Goal: Task Accomplishment & Management: Complete application form

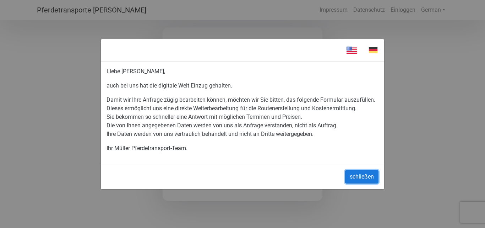
click at [365, 178] on button "schließen" at bounding box center [361, 176] width 33 height 13
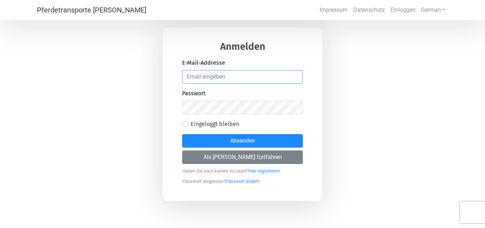
click at [225, 73] on input "email" at bounding box center [242, 76] width 121 height 13
type input "[EMAIL_ADDRESS][DOMAIN_NAME]"
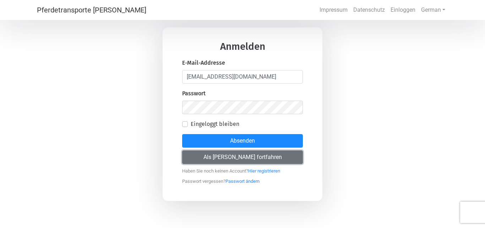
click at [232, 156] on button "Als [PERSON_NAME] fortfahren" at bounding box center [242, 156] width 121 height 13
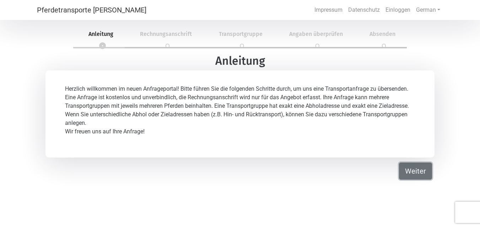
click at [420, 169] on button "Weiter" at bounding box center [415, 170] width 33 height 17
select select "DE"
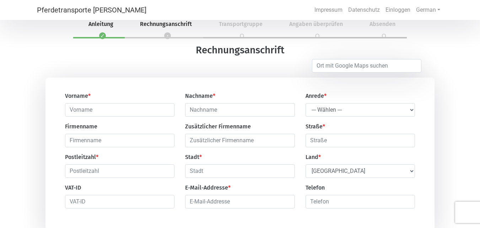
scroll to position [36, 0]
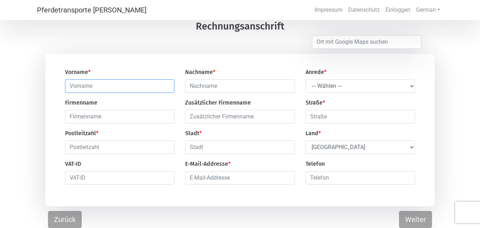
click at [120, 85] on input "text" at bounding box center [119, 85] width 109 height 13
type input "[PERSON_NAME]"
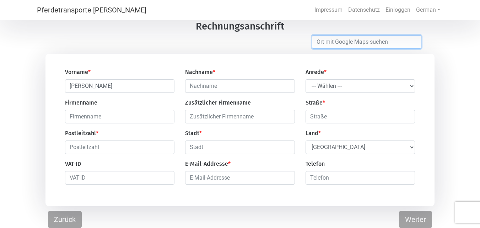
type input "Tangstedt"
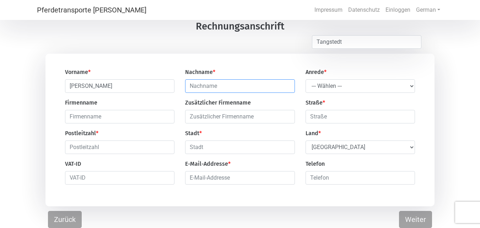
type input "[PERSON_NAME]"
type input "moorweide 9"
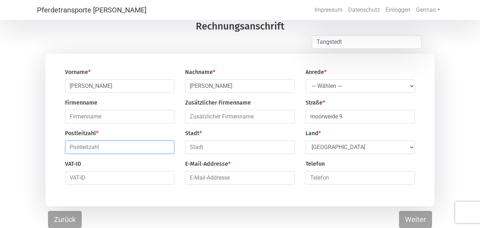
type input "22889"
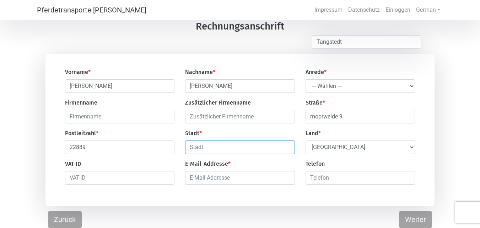
type input "Tangstedt"
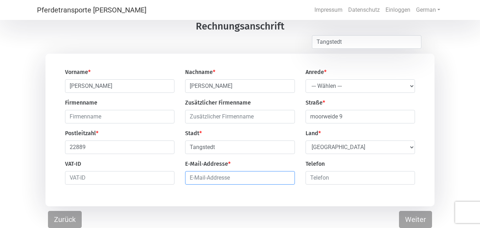
type input "[EMAIL_ADDRESS][DOMAIN_NAME]"
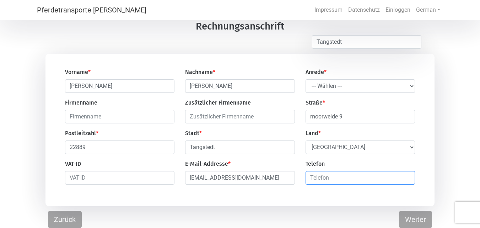
type input "01707760540"
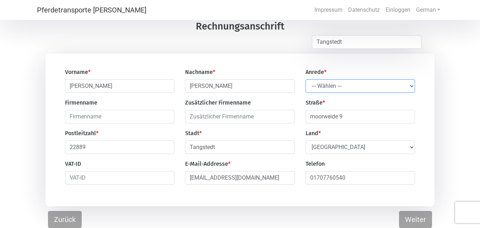
click at [408, 86] on select "--- Wählen --- [PERSON_NAME] Frau" at bounding box center [359, 85] width 109 height 13
select select "Mr."
click at [305, 79] on select "--- Wählen --- [PERSON_NAME] Frau" at bounding box center [359, 85] width 109 height 13
click at [100, 114] on input "text" at bounding box center [119, 116] width 109 height 13
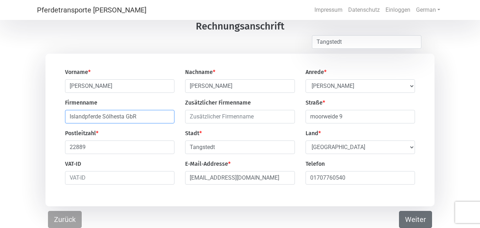
type input "Islandpferde Sólhesta GbR"
click at [423, 222] on button "Weiter" at bounding box center [415, 219] width 33 height 17
select select "DE"
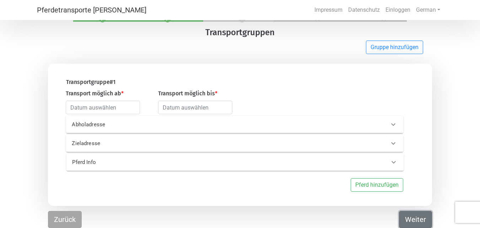
scroll to position [28, 0]
click at [124, 124] on p "Abholadresse" at bounding box center [145, 124] width 146 height 8
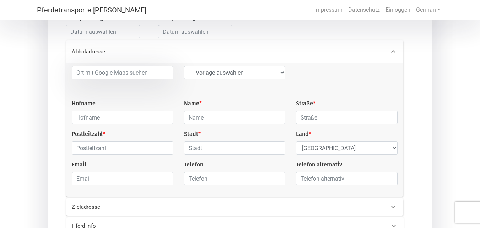
scroll to position [105, 0]
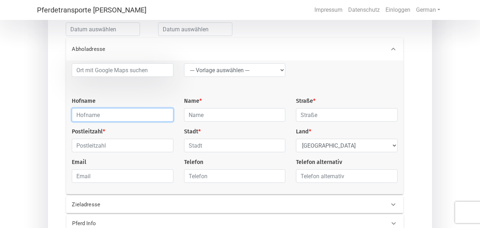
click at [107, 118] on input "text" at bounding box center [122, 114] width 101 height 13
type input "Nymindegab Ridecenter"
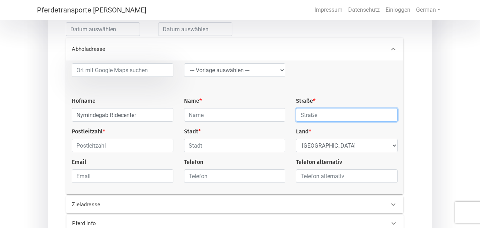
click at [320, 118] on input "text" at bounding box center [346, 114] width 101 height 13
paste input "Søndre [STREET_ADDRESS][PERSON_NAME]"
drag, startPoint x: 319, startPoint y: 116, endPoint x: 364, endPoint y: 116, distance: 45.1
click at [364, 116] on input "Søndre [STREET_ADDRESS][PERSON_NAME]" at bounding box center [346, 114] width 101 height 13
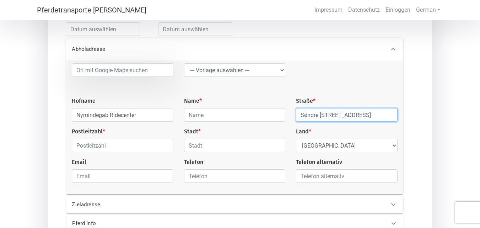
scroll to position [0, 0]
drag, startPoint x: 382, startPoint y: 117, endPoint x: 346, endPoint y: 115, distance: 36.6
click at [346, 115] on input "Søndre [STREET_ADDRESS]" at bounding box center [346, 114] width 101 height 13
type input "Søndre [STREET_ADDRESS]"
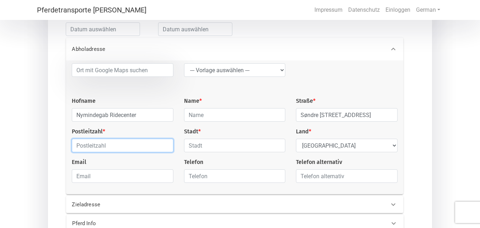
click at [119, 148] on input "text" at bounding box center [122, 144] width 101 height 13
paste input "[GEOGRAPHIC_DATA][PERSON_NAME]"
drag, startPoint x: 90, startPoint y: 148, endPoint x: 124, endPoint y: 150, distance: 34.1
click at [124, 150] on input "[GEOGRAPHIC_DATA][PERSON_NAME]" at bounding box center [122, 144] width 101 height 13
type input "6830"
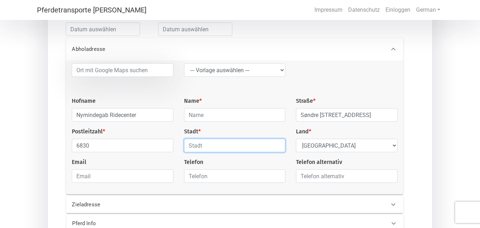
click at [193, 148] on input "text" at bounding box center [234, 144] width 101 height 13
paste input "[PERSON_NAME]"
type input "[PERSON_NAME]"
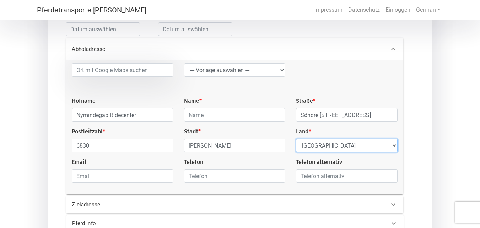
click at [358, 142] on select "Select Country [GEOGRAPHIC_DATA] [GEOGRAPHIC_DATA] [GEOGRAPHIC_DATA] [GEOGRAPHI…" at bounding box center [346, 144] width 101 height 13
select select "DK"
click at [296, 140] on select "Select Country [GEOGRAPHIC_DATA] [GEOGRAPHIC_DATA] [GEOGRAPHIC_DATA] [GEOGRAPHI…" at bounding box center [346, 144] width 101 height 13
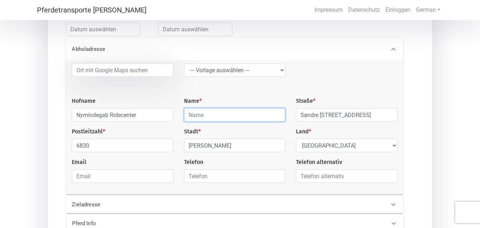
click at [205, 115] on input "text" at bounding box center [234, 114] width 101 height 13
type input "[PERSON_NAME]"
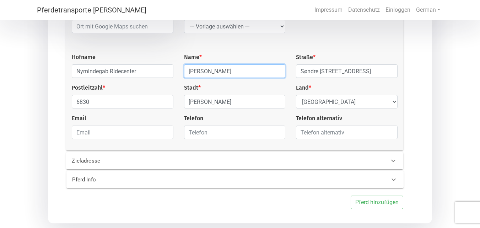
scroll to position [151, 0]
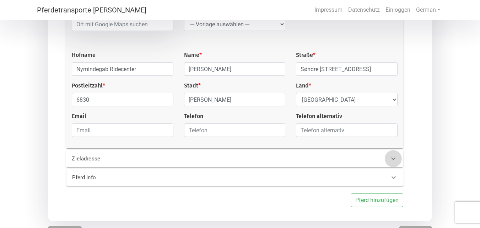
click at [388, 165] on div at bounding box center [393, 158] width 17 height 17
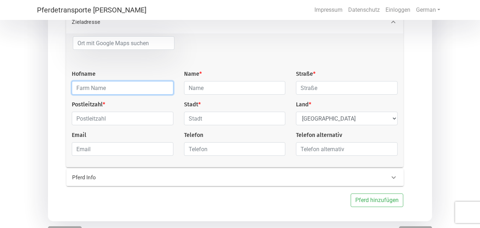
click at [96, 89] on input "text" at bounding box center [122, 87] width 101 height 13
type input "Islandpferde Sólhesta"
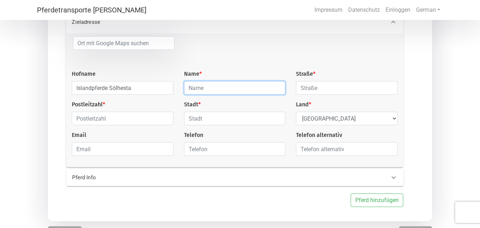
click at [227, 88] on input "text" at bounding box center [234, 87] width 101 height 13
type input "[PERSON_NAME]"
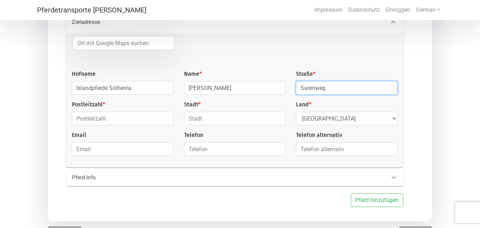
type input "Sarenweg"
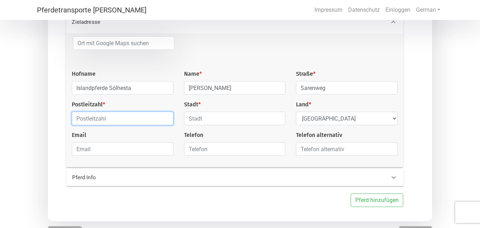
click at [101, 119] on input "text" at bounding box center [122, 118] width 101 height 13
type input "22397"
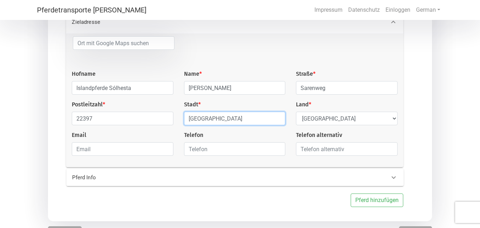
type input "[GEOGRAPHIC_DATA]"
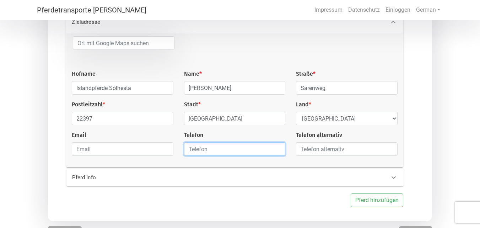
click at [203, 152] on input "text" at bounding box center [234, 148] width 101 height 13
type input "01707760540"
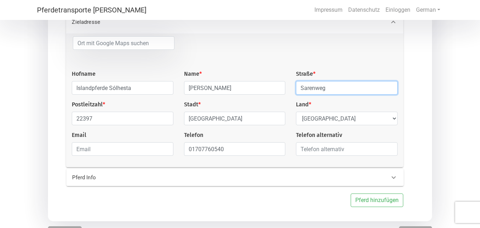
click at [346, 89] on input "Sarenweg" at bounding box center [346, 87] width 101 height 13
type input "Sarenweg /Gegenüber von Nr 60"
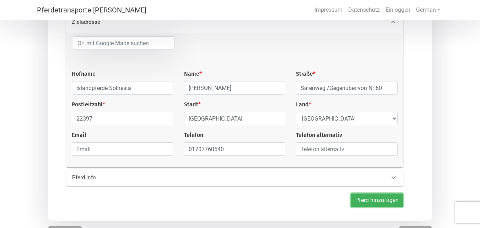
click at [368, 201] on button "Pferd hinzufügen" at bounding box center [376, 199] width 53 height 13
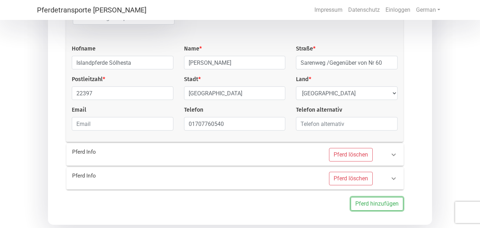
scroll to position [186, 0]
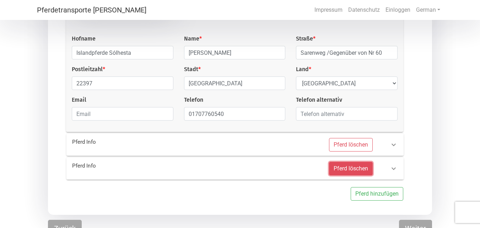
click at [355, 170] on button "Pferd löschen" at bounding box center [351, 168] width 44 height 13
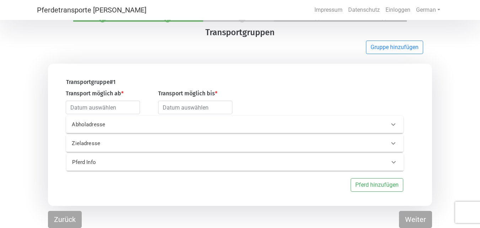
scroll to position [28, 0]
click at [390, 123] on icon at bounding box center [393, 124] width 9 height 9
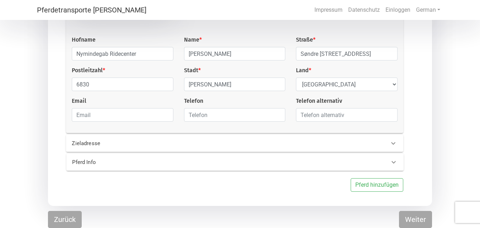
scroll to position [168, 0]
click at [392, 163] on icon at bounding box center [393, 162] width 9 height 9
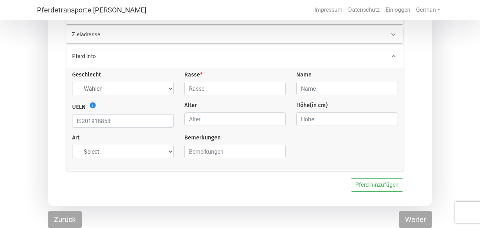
scroll to position [136, 0]
click at [180, 90] on div "Rasse *" at bounding box center [235, 83] width 112 height 25
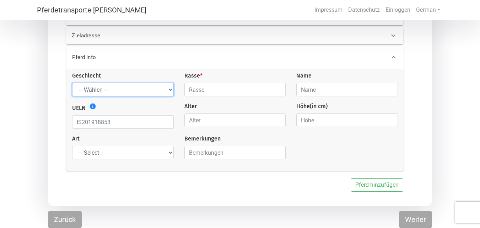
click at [172, 88] on select "--- Wählen --- [PERSON_NAME] [PERSON_NAME] [PERSON_NAME]" at bounding box center [122, 89] width 101 height 13
select select "gelding"
click at [72, 83] on select "--- Wählen --- [PERSON_NAME] [PERSON_NAME] [PERSON_NAME]" at bounding box center [122, 89] width 101 height 13
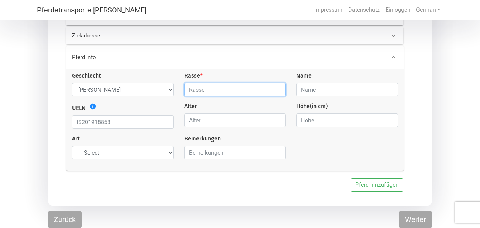
click at [248, 93] on input "text" at bounding box center [234, 89] width 101 height 13
type input "Islandpferd"
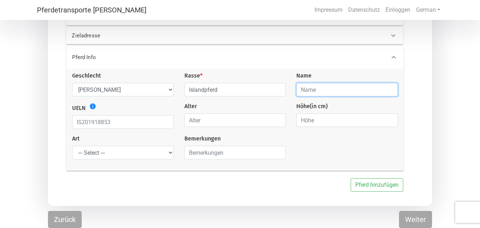
click at [324, 91] on input "text" at bounding box center [346, 89] width 101 height 13
type input "Halli"
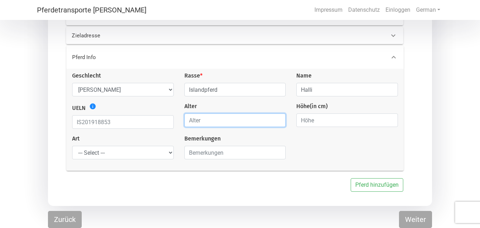
click at [227, 126] on input "number" at bounding box center [234, 119] width 101 height 13
type input "6"
click at [355, 145] on div "Geschlecht --- Wählen --- [PERSON_NAME] [PERSON_NAME] [PERSON_NAME] Rasse * Isl…" at bounding box center [235, 117] width 336 height 93
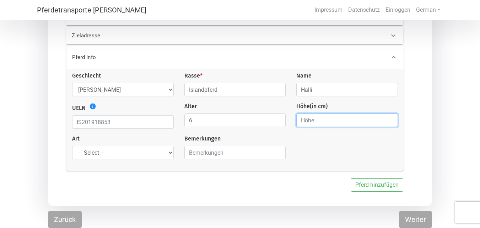
click at [354, 118] on input "number" at bounding box center [346, 119] width 101 height 13
type input "135"
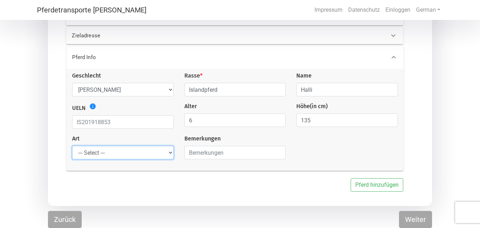
click at [165, 154] on select "--- Select --- Problempferd Reitpferd Rohes Pferd Fohlen" at bounding box center [122, 152] width 101 height 13
select select "saddle_horse"
click at [72, 146] on select "--- Select --- Problempferd Reitpferd Rohes Pferd Fohlen" at bounding box center [122, 152] width 101 height 13
click at [92, 106] on icon "info" at bounding box center [92, 106] width 7 height 7
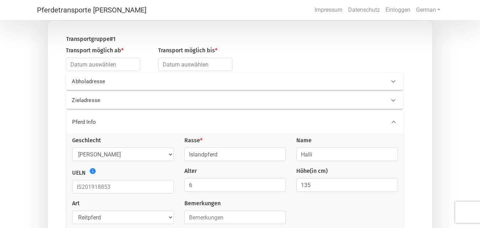
scroll to position [69, 0]
click at [113, 65] on input "text" at bounding box center [103, 64] width 74 height 13
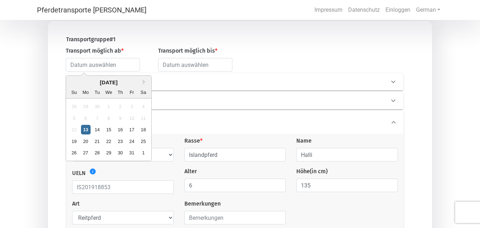
click at [86, 131] on div "13" at bounding box center [86, 130] width 10 height 10
type input "[DATE]"
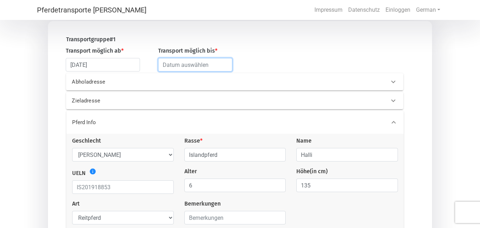
click at [179, 63] on input "text" at bounding box center [195, 64] width 74 height 13
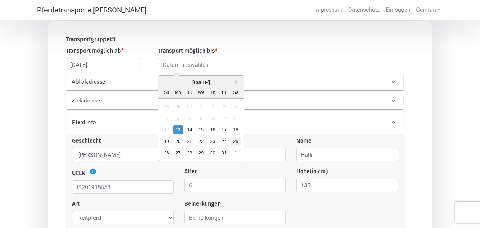
click at [235, 141] on div "25" at bounding box center [236, 141] width 10 height 10
type input "[DATE]"
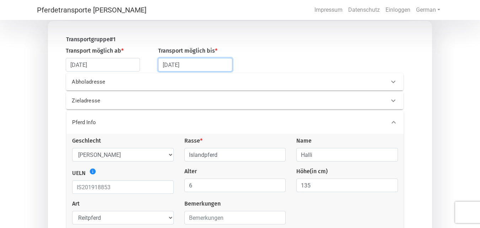
click at [194, 68] on input "[DATE]" at bounding box center [195, 64] width 74 height 13
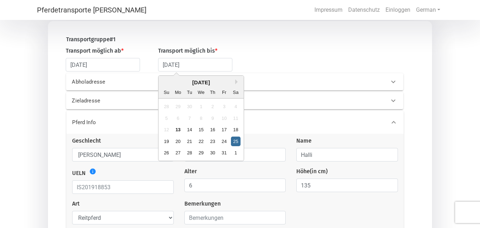
click at [233, 141] on div "25" at bounding box center [236, 141] width 10 height 10
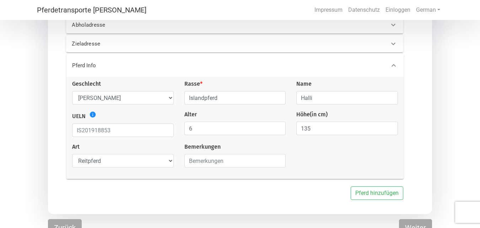
scroll to position [136, 0]
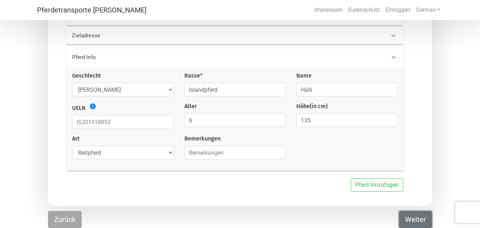
click at [413, 218] on button "Weiter" at bounding box center [415, 219] width 33 height 17
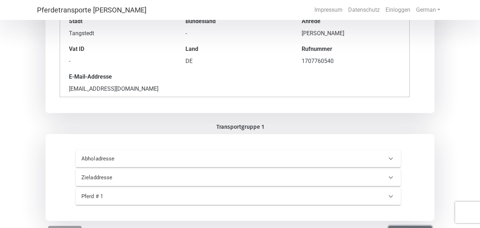
scroll to position [146, 0]
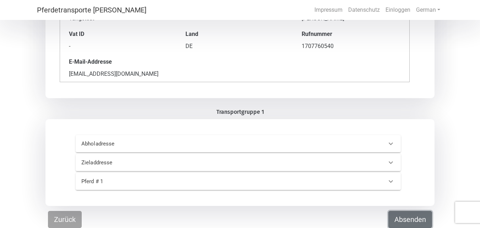
click at [403, 224] on button "Absenden" at bounding box center [410, 219] width 44 height 17
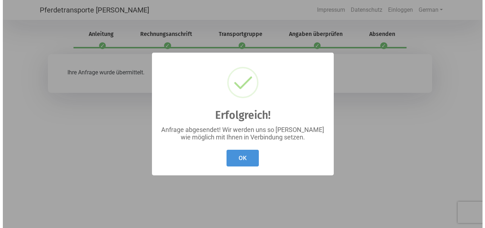
scroll to position [0, 0]
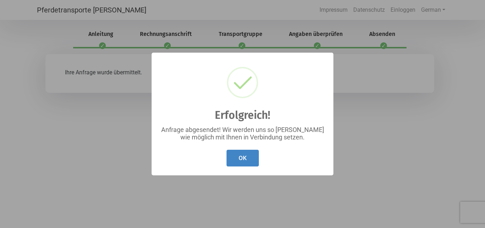
click at [239, 154] on button "OK" at bounding box center [243, 157] width 32 height 17
